Goal: Information Seeking & Learning: Check status

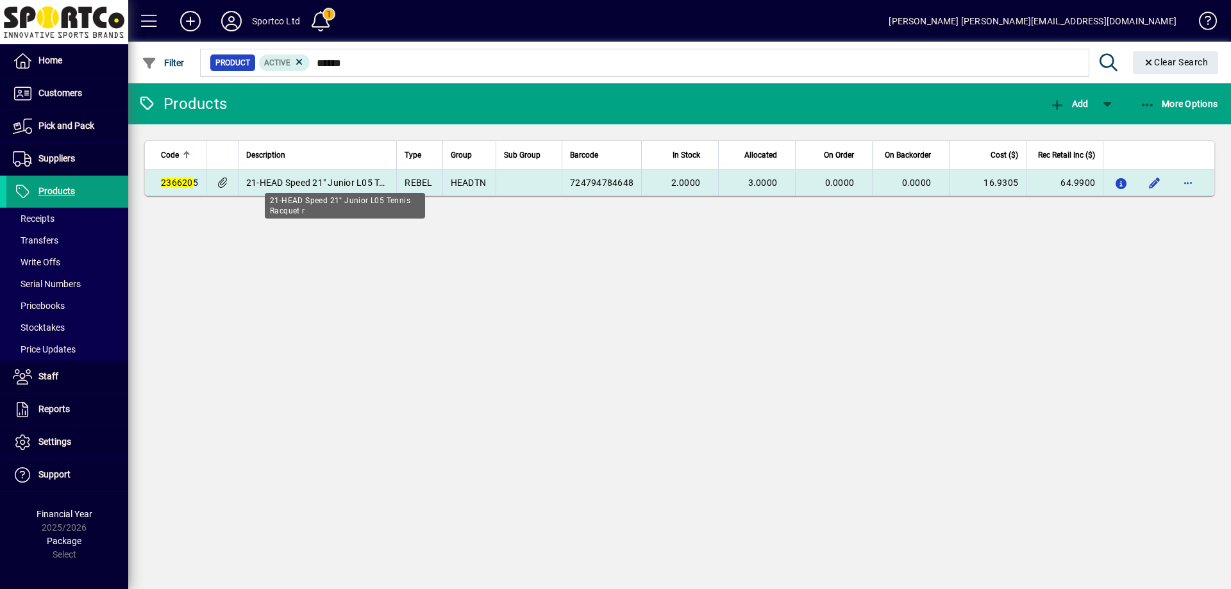
type input "******"
click at [305, 181] on span "21-HEAD Speed 21" Junior L05 Tennis Racquet r" at bounding box center [344, 183] width 197 height 10
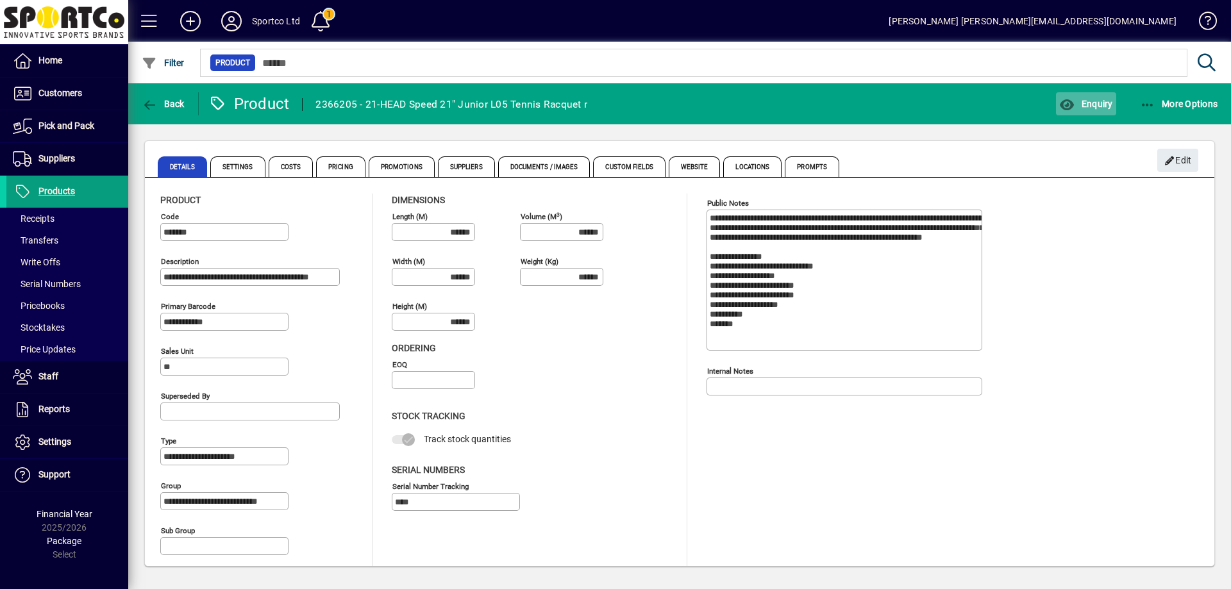
click at [1103, 101] on span "Enquiry" at bounding box center [1085, 104] width 53 height 10
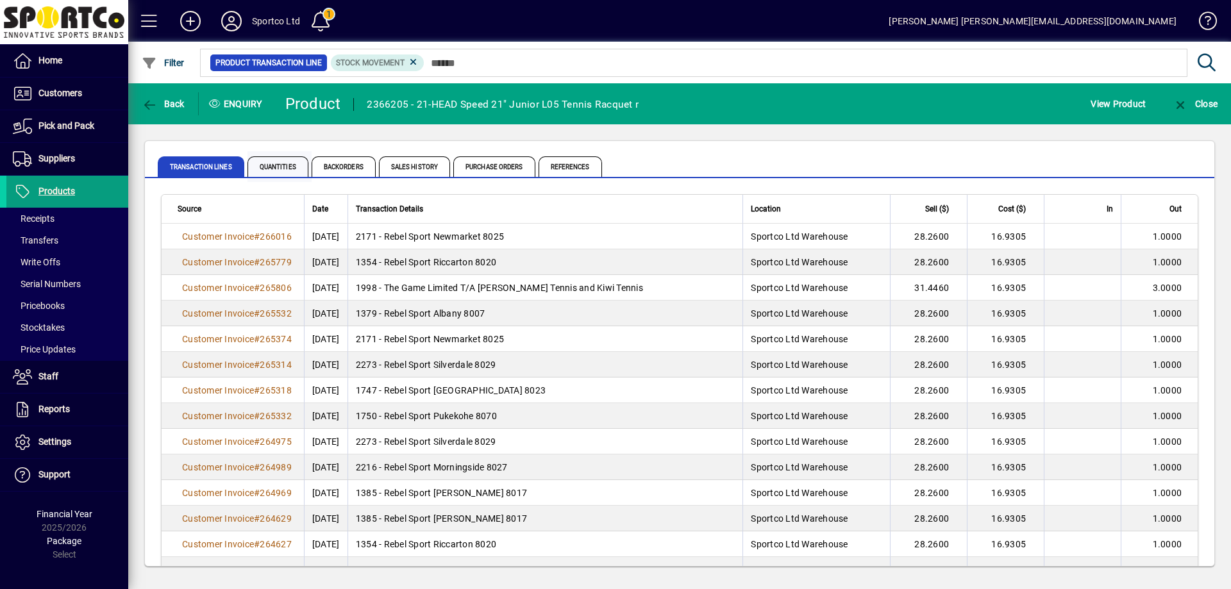
click at [275, 165] on span "Quantities" at bounding box center [277, 166] width 61 height 21
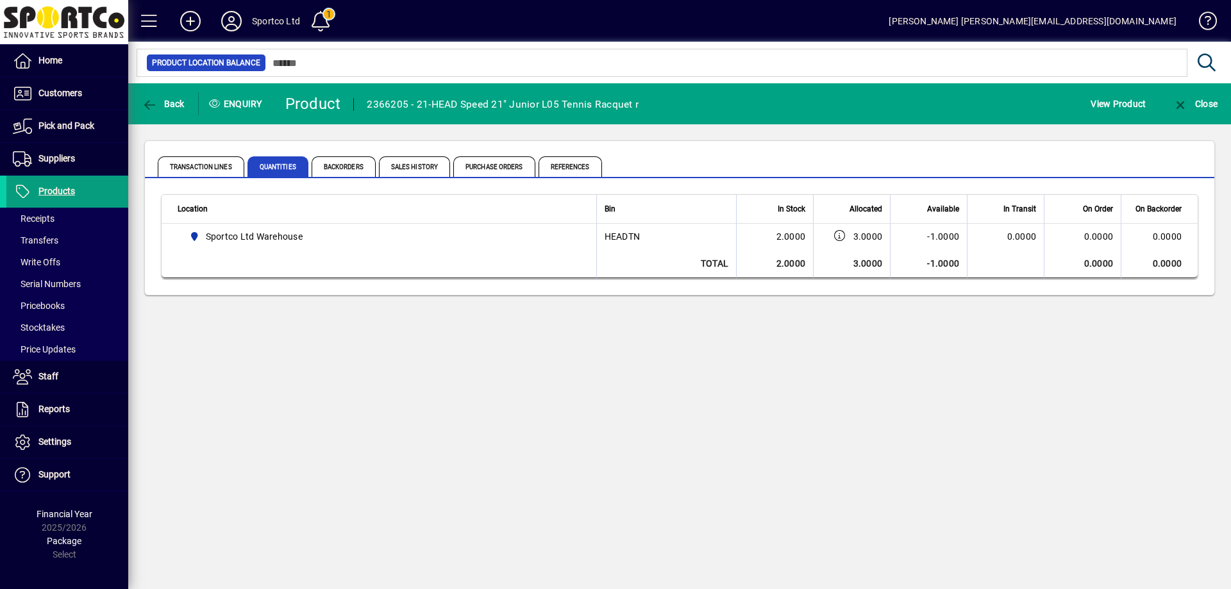
click at [683, 509] on div "Back Enquiry Product 2366205 - 21-HEAD Speed 21" Junior L05 Tennis Racquet r Vi…" at bounding box center [679, 336] width 1103 height 506
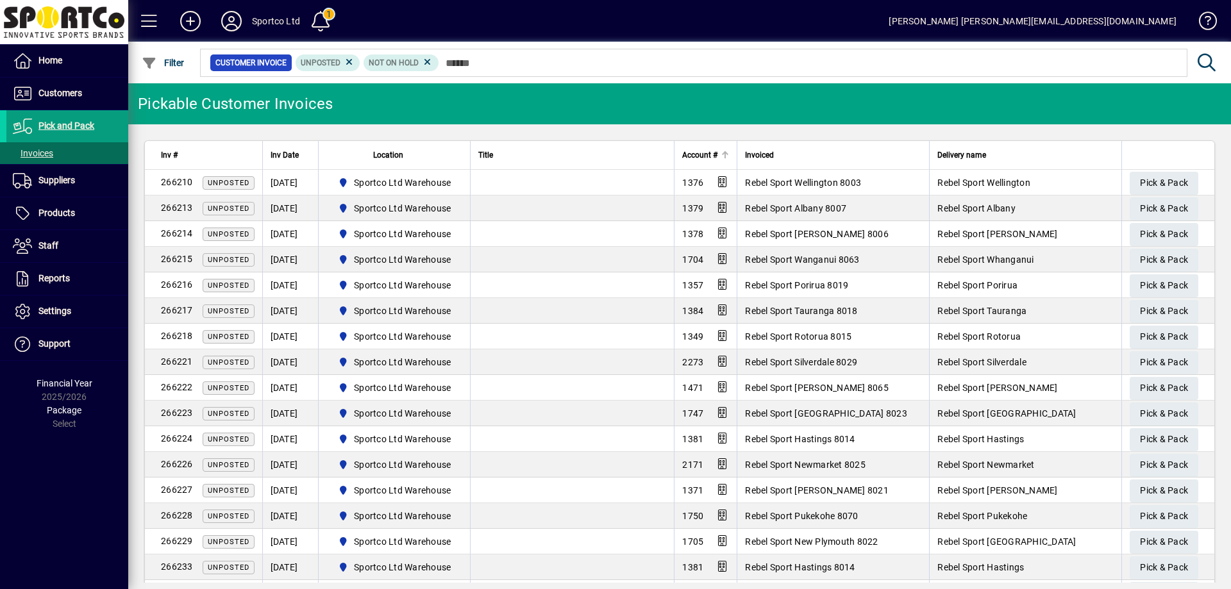
click at [689, 151] on span "Account #" at bounding box center [699, 155] width 35 height 14
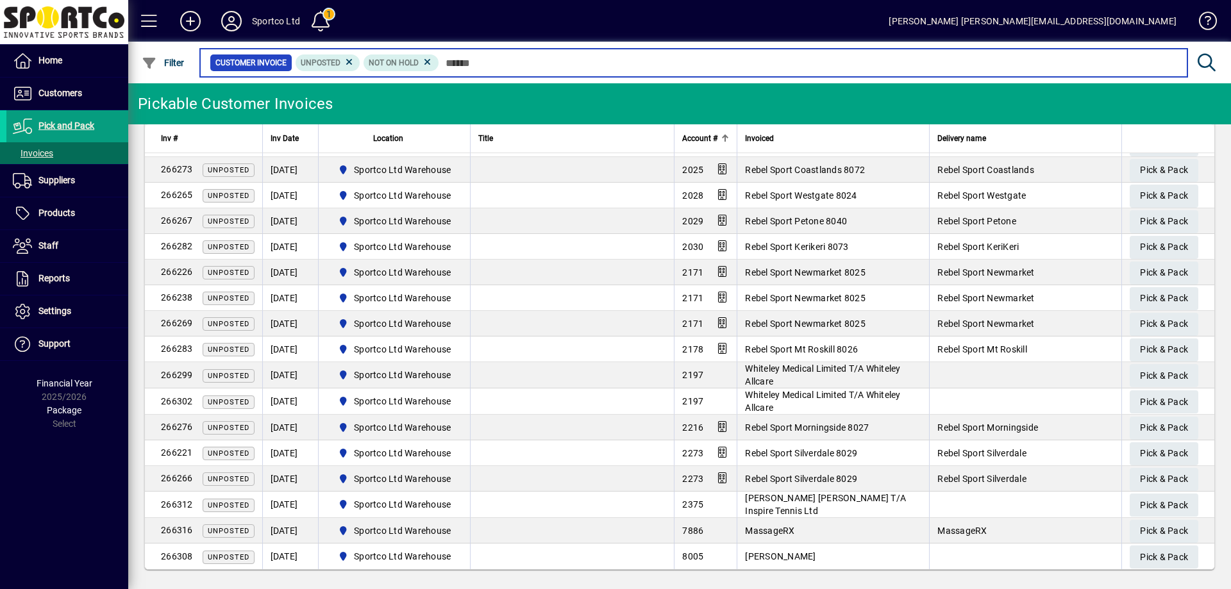
scroll to position [1169, 0]
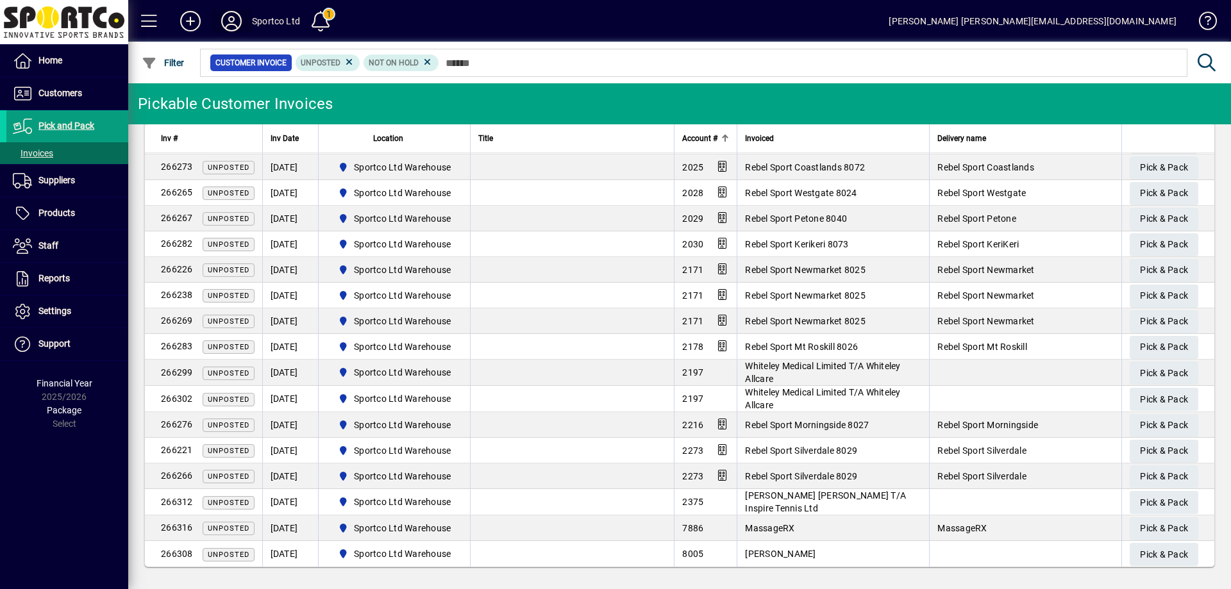
click at [231, 21] on icon at bounding box center [232, 21] width 26 height 21
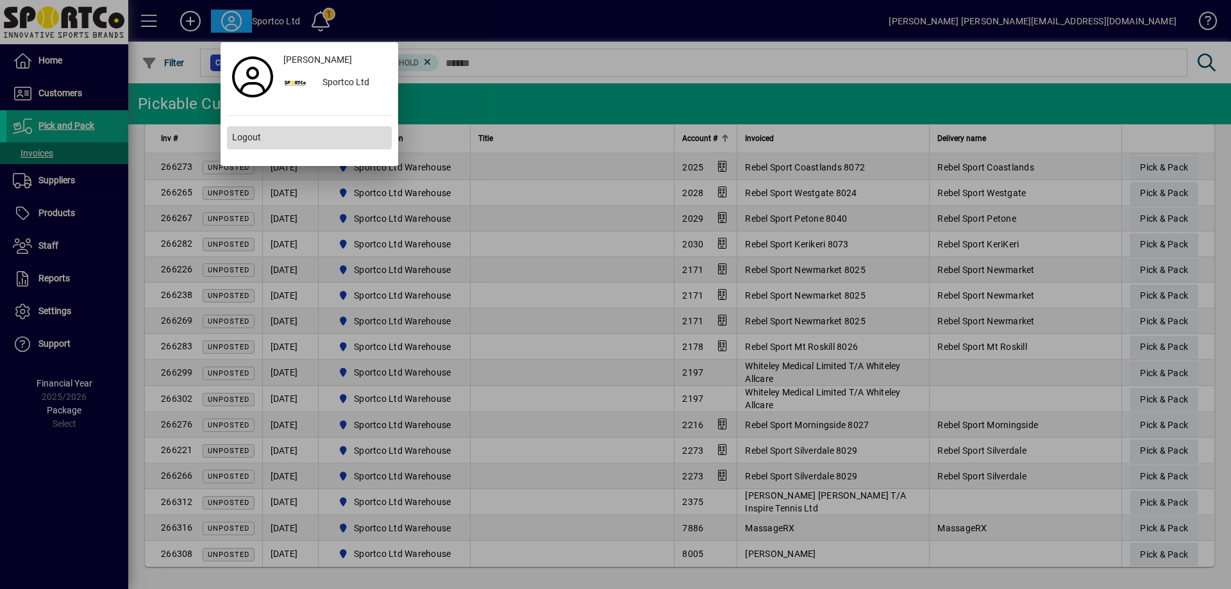
click at [291, 134] on span at bounding box center [309, 137] width 165 height 31
